Goal: Check status

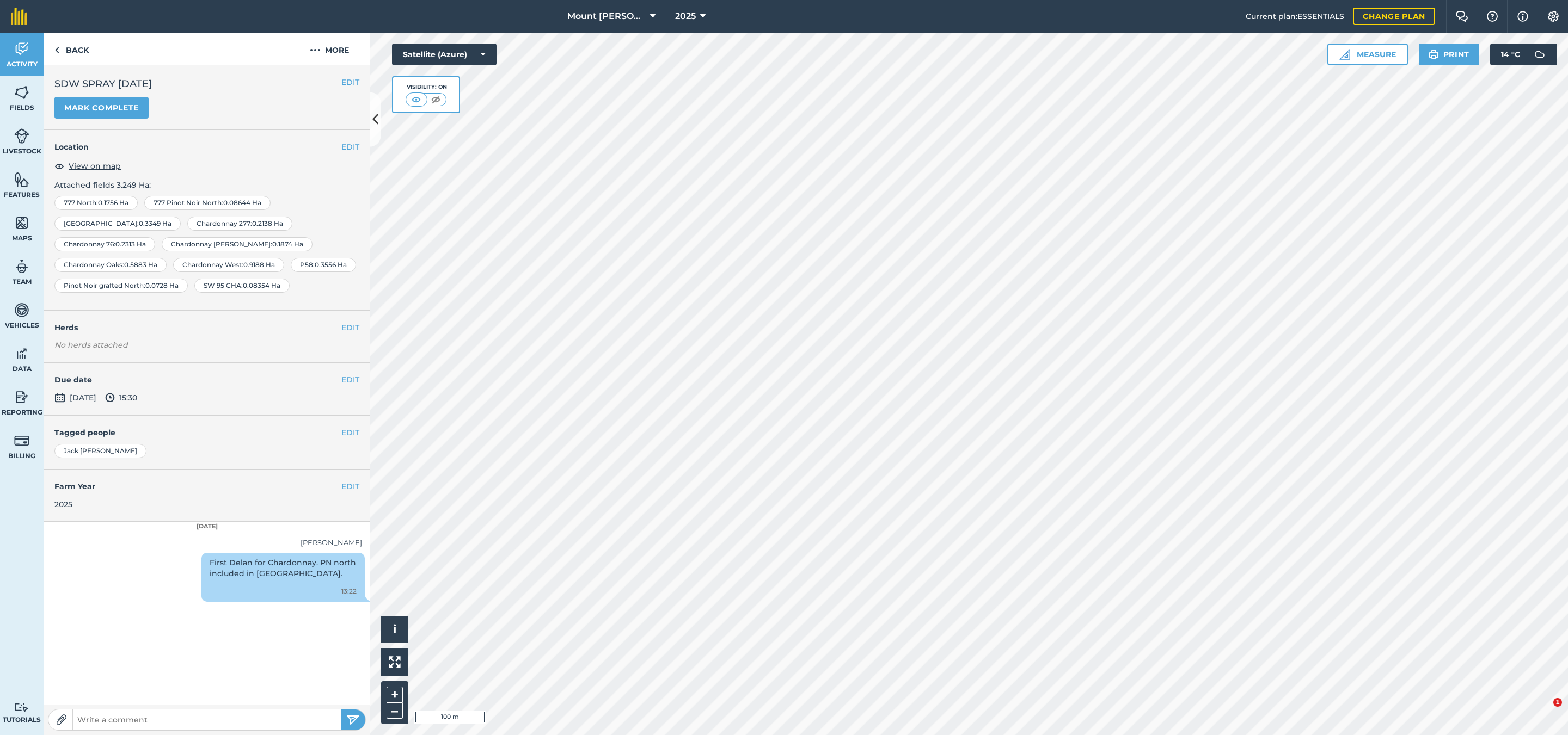
click at [81, 46] on link "Back" at bounding box center [71, 49] width 56 height 32
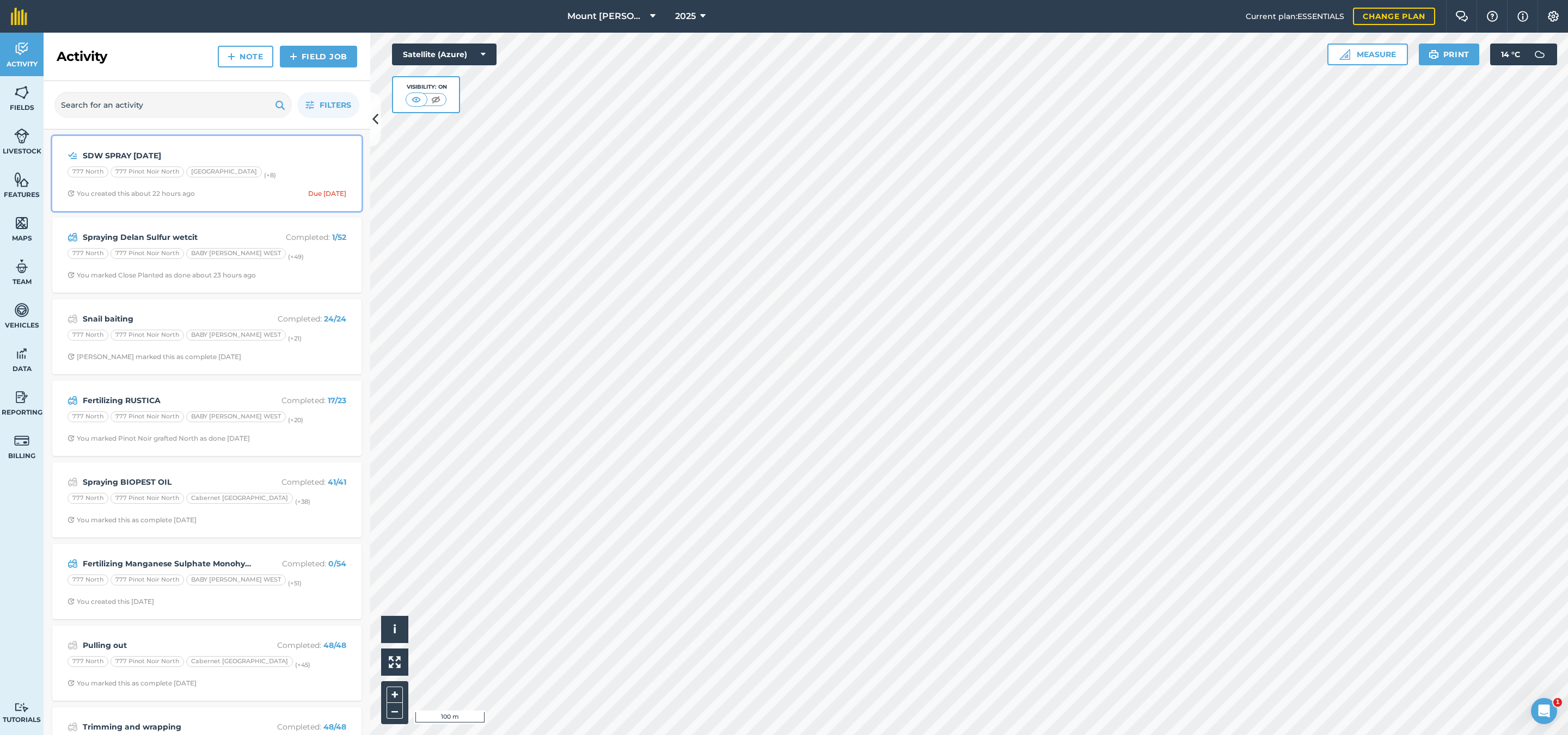
click at [321, 180] on div "777 North 777 Pinot Noir [GEOGRAPHIC_DATA] (+ 8 )" at bounding box center [207, 173] width 278 height 14
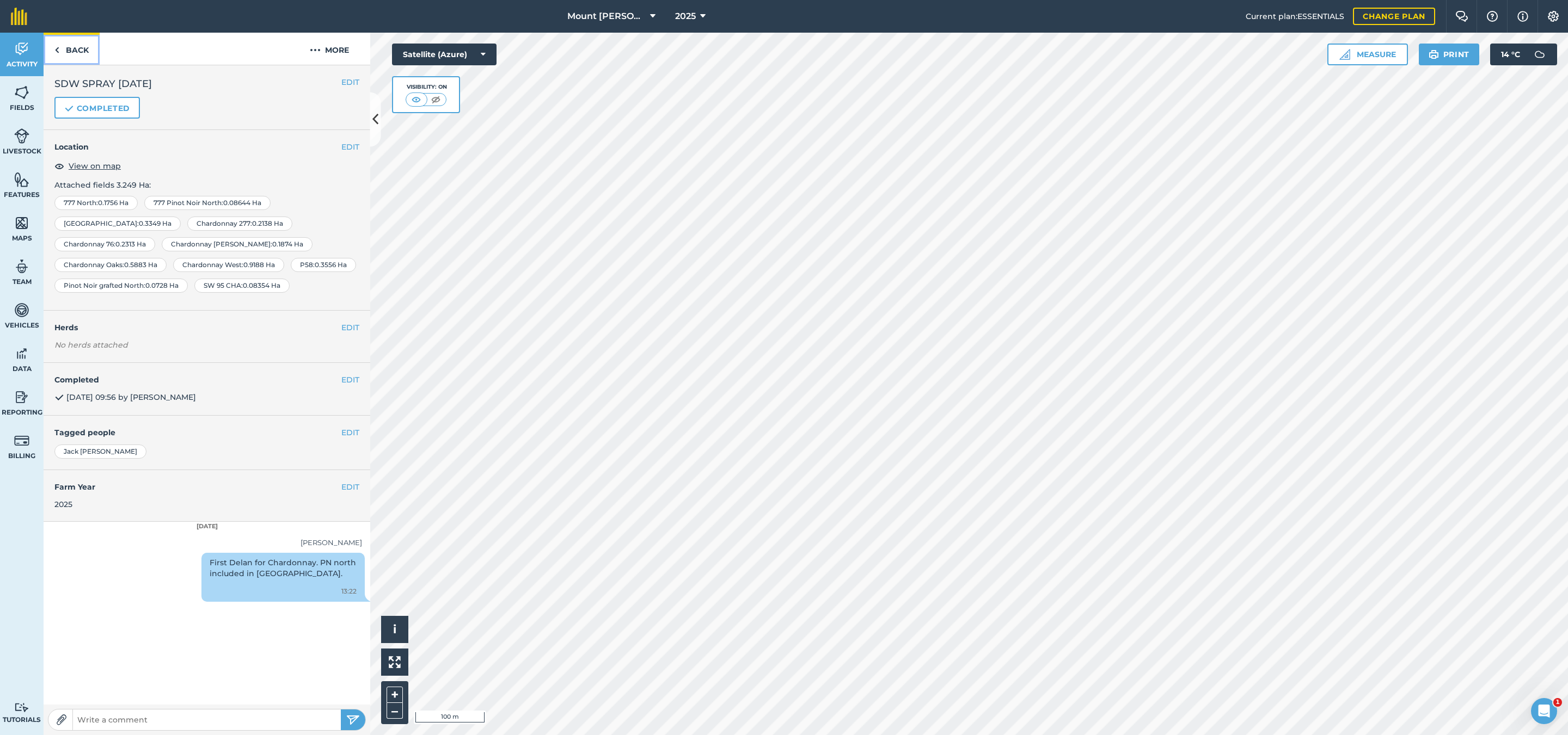
click at [68, 54] on link "Back" at bounding box center [71, 49] width 56 height 32
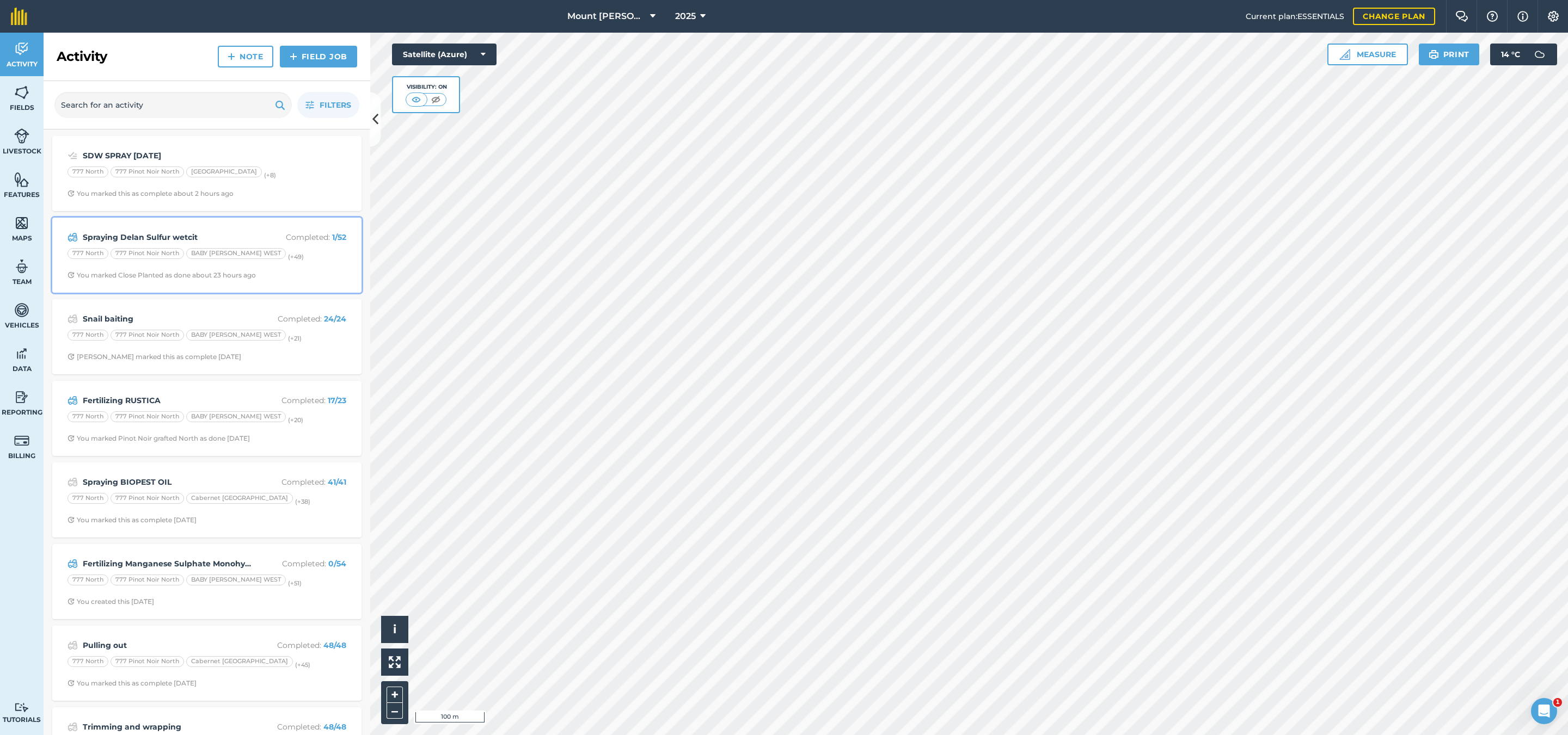
click at [339, 268] on div "Spraying Delan Sulfur wetcit Completed : 1 / 52 777 North 777 Pinot Noir North …" at bounding box center [207, 255] width 296 height 62
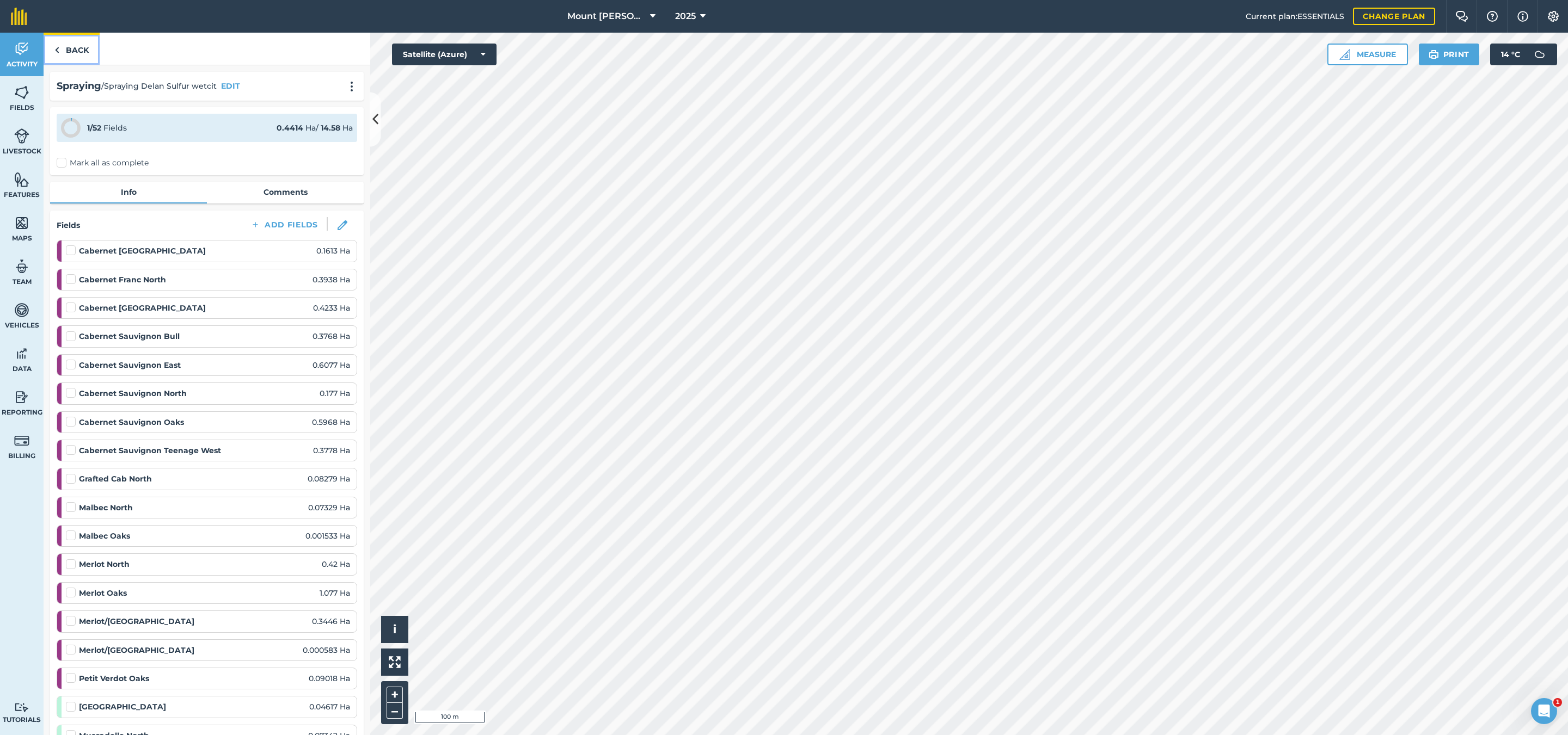
click at [81, 46] on link "Back" at bounding box center [71, 49] width 56 height 32
